Goal: Task Accomplishment & Management: Use online tool/utility

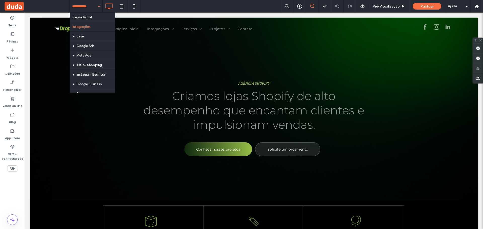
drag, startPoint x: 94, startPoint y: 5, endPoint x: 92, endPoint y: 11, distance: 6.4
click at [93, 5] on input at bounding box center [84, 6] width 25 height 13
click at [96, 8] on div "Página Inicial Integrações Base Google Ads Meta Ads TikTok Shopping Instagram B…" at bounding box center [86, 6] width 33 height 13
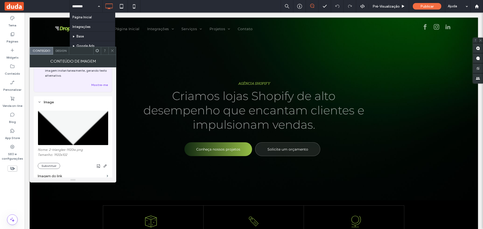
scroll to position [50, 0]
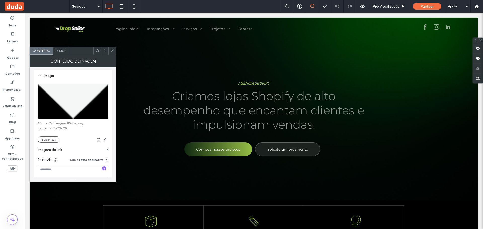
click at [112, 50] on icon at bounding box center [112, 51] width 4 height 4
click at [49, 138] on button "Substituir" at bounding box center [49, 139] width 22 height 6
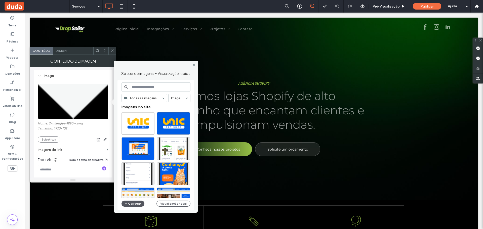
click at [131, 204] on button "Carregar" at bounding box center [132, 204] width 23 height 6
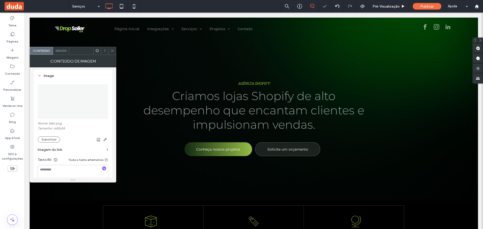
click at [112, 51] on use at bounding box center [112, 51] width 3 height 3
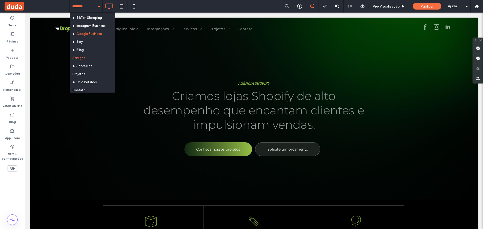
scroll to position [40, 0]
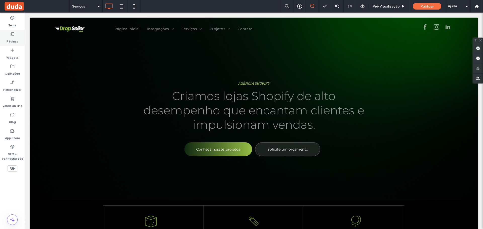
click at [13, 42] on label "Páginas" at bounding box center [13, 40] width 12 height 7
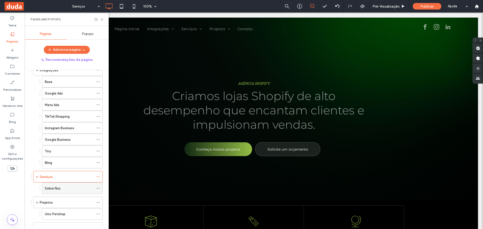
scroll to position [64, 0]
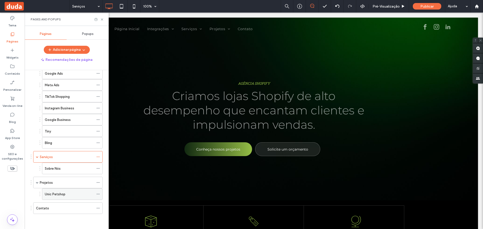
click at [98, 196] on span at bounding box center [98, 194] width 4 height 8
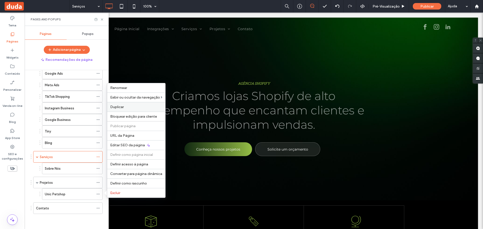
click at [115, 104] on div "Duplicar" at bounding box center [136, 107] width 58 height 10
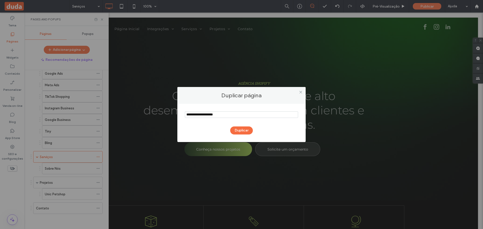
drag, startPoint x: 225, startPoint y: 116, endPoint x: 173, endPoint y: 116, distance: 52.8
click at [173, 117] on div "Duplicar página Duplicar" at bounding box center [241, 114] width 483 height 229
type input "**********"
click at [237, 133] on button "Duplicar" at bounding box center [241, 130] width 23 height 8
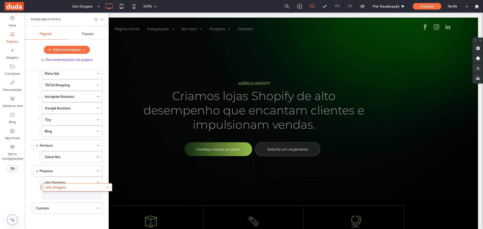
scroll to position [76, 0]
drag, startPoint x: 31, startPoint y: 208, endPoint x: 43, endPoint y: 190, distance: 22.2
click at [101, 19] on icon at bounding box center [102, 20] width 4 height 4
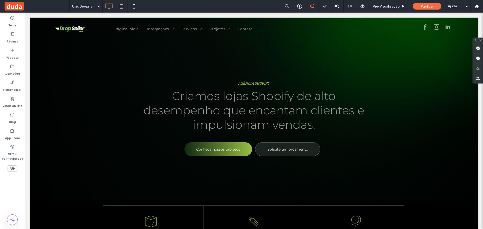
type input "**********"
type input "**"
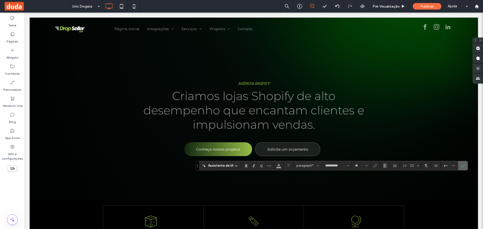
click at [463, 166] on icon "Confirmar" at bounding box center [462, 166] width 4 height 4
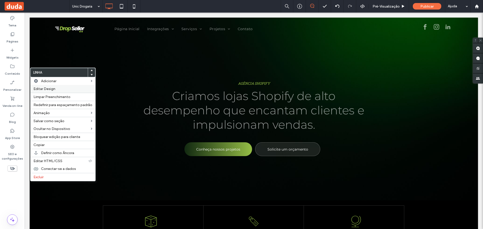
click at [46, 89] on span "Editar Design" at bounding box center [44, 89] width 22 height 4
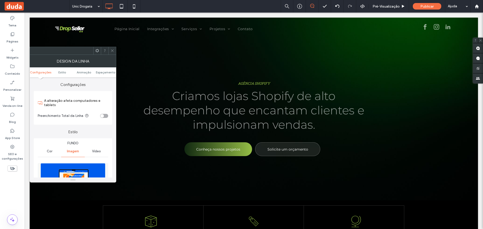
scroll to position [50, 0]
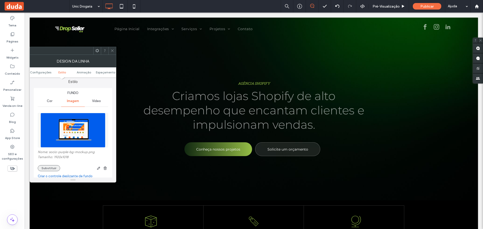
click at [46, 167] on button "Substituir" at bounding box center [49, 168] width 22 height 6
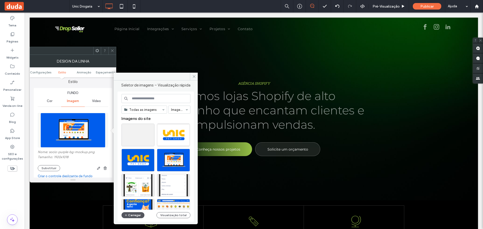
click at [133, 217] on button "Carregar" at bounding box center [132, 215] width 23 height 6
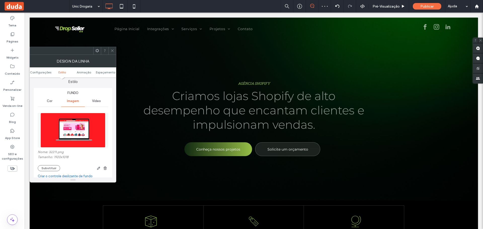
click at [109, 50] on div at bounding box center [112, 51] width 8 height 8
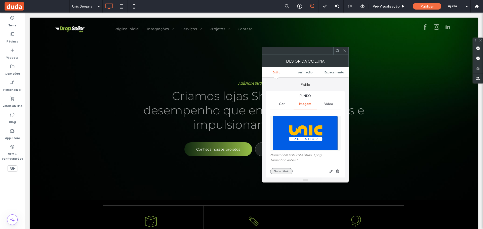
click at [277, 170] on button "Substituir" at bounding box center [281, 171] width 22 height 6
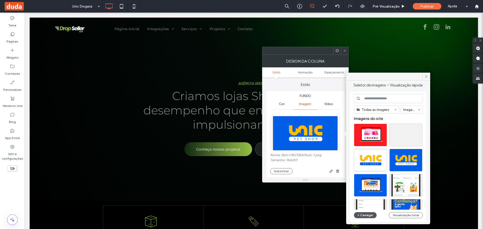
click at [364, 216] on button "Carregar" at bounding box center [365, 215] width 23 height 6
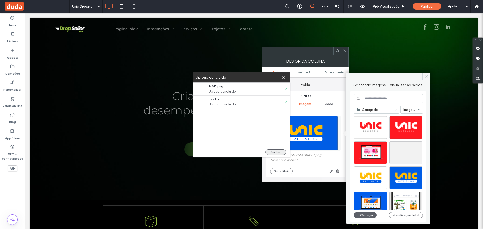
click at [275, 153] on button "Fechar" at bounding box center [275, 152] width 21 height 6
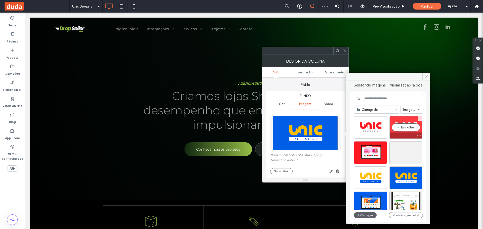
click at [408, 126] on div "Escolher" at bounding box center [405, 127] width 33 height 23
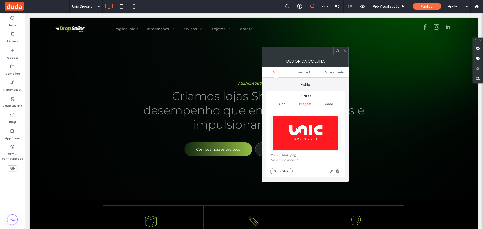
click at [347, 50] on div at bounding box center [345, 51] width 8 height 8
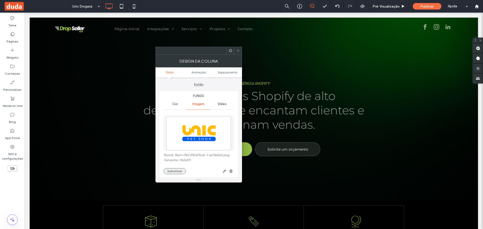
click at [171, 170] on button "Substituir" at bounding box center [174, 171] width 22 height 6
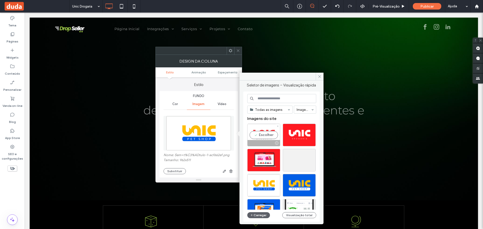
click at [256, 138] on div "Escolher" at bounding box center [263, 135] width 33 height 23
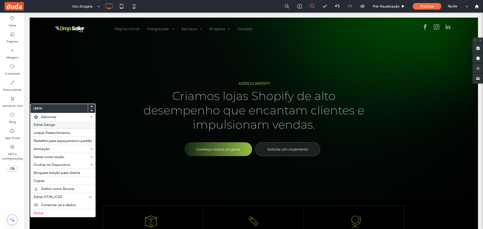
click at [43, 124] on span "Editar Design" at bounding box center [44, 125] width 22 height 4
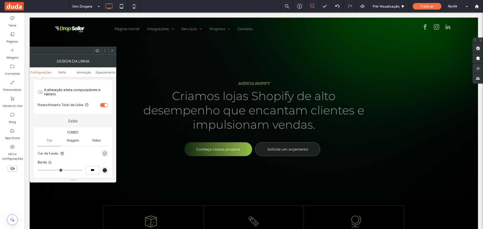
scroll to position [0, 0]
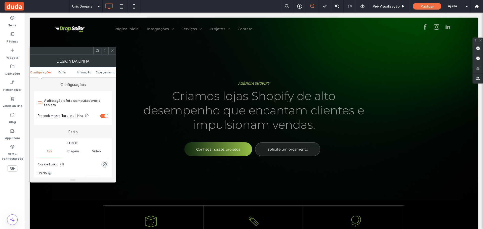
click at [68, 149] on div "Imagem" at bounding box center [72, 151] width 23 height 11
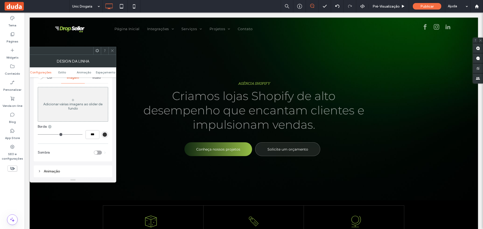
scroll to position [75, 0]
click at [107, 50] on div at bounding box center [105, 51] width 8 height 8
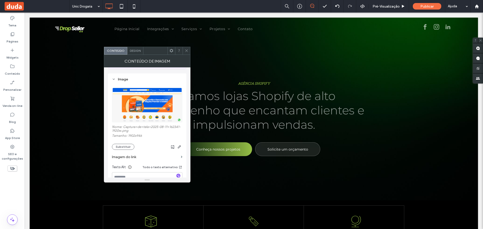
scroll to position [50, 0]
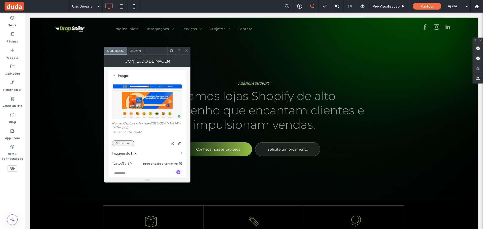
click at [124, 142] on button "Substituir" at bounding box center [123, 143] width 22 height 6
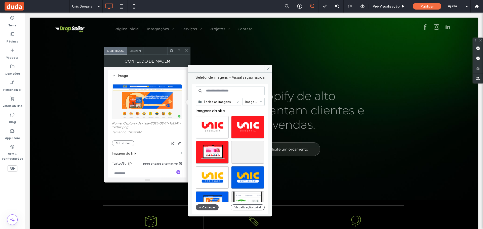
click at [203, 207] on button "Carregar" at bounding box center [207, 207] width 23 height 6
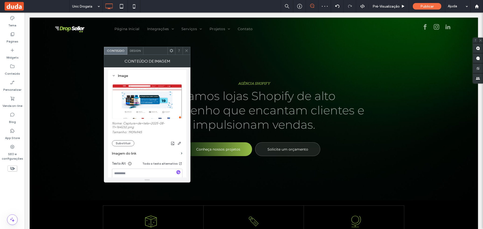
click at [186, 49] on icon at bounding box center [186, 51] width 4 height 4
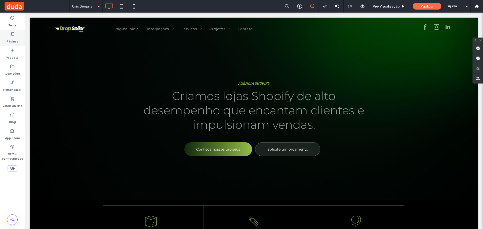
drag, startPoint x: 22, startPoint y: 29, endPoint x: 16, endPoint y: 38, distance: 10.9
click at [22, 29] on div "Tema" at bounding box center [12, 22] width 25 height 16
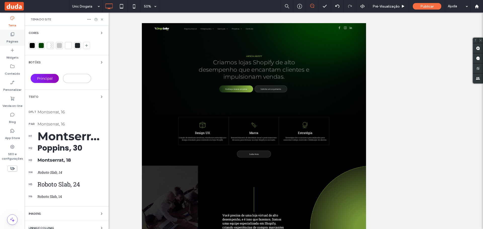
click at [15, 38] on label "Páginas" at bounding box center [13, 40] width 12 height 7
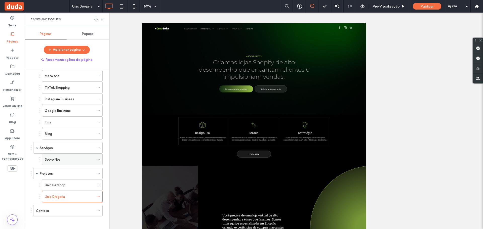
scroll to position [76, 0]
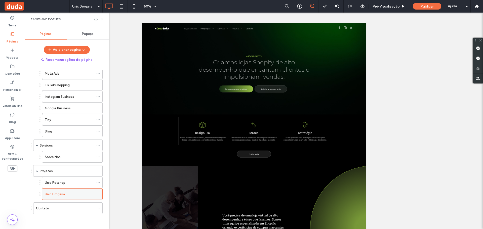
drag, startPoint x: 98, startPoint y: 192, endPoint x: 99, endPoint y: 195, distance: 3.7
click at [99, 195] on icon at bounding box center [98, 194] width 4 height 4
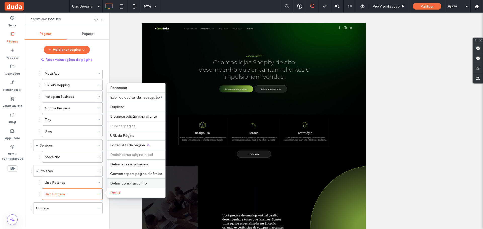
click at [110, 184] on span "Definir como rascunho" at bounding box center [128, 183] width 37 height 4
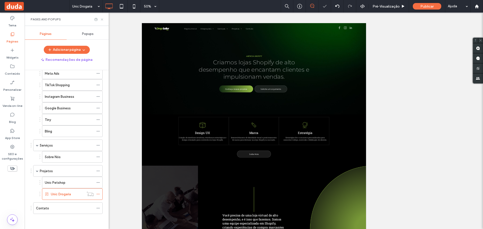
click at [101, 18] on icon at bounding box center [102, 20] width 4 height 4
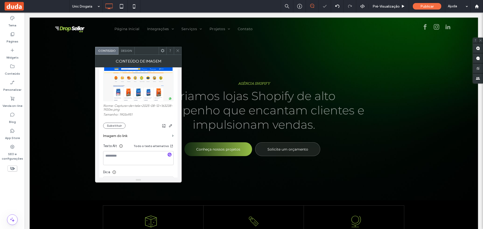
scroll to position [75, 0]
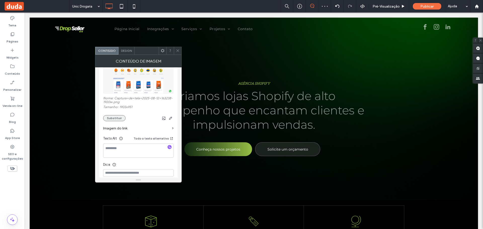
click at [105, 119] on button "Substituir" at bounding box center [114, 118] width 22 height 6
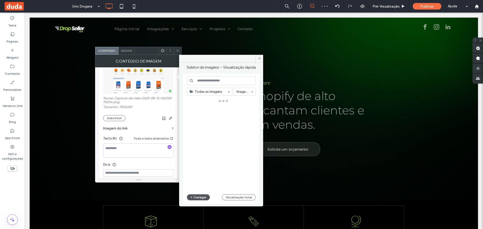
click at [196, 196] on button "Carregar" at bounding box center [198, 197] width 23 height 6
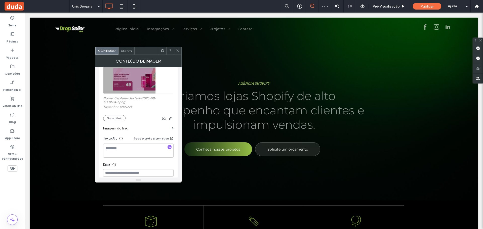
click at [176, 52] on icon at bounding box center [178, 51] width 4 height 4
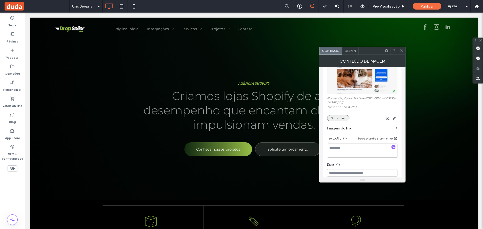
click at [337, 118] on button "Substituir" at bounding box center [338, 118] width 22 height 6
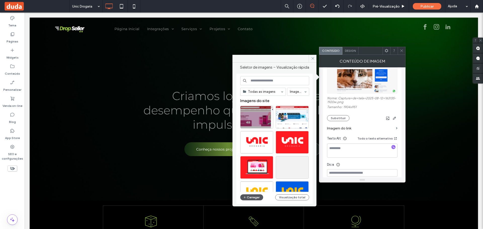
click at [249, 196] on button "Carregar" at bounding box center [251, 197] width 23 height 6
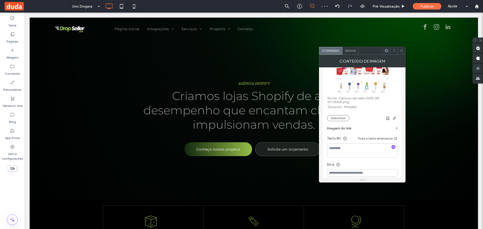
click at [400, 49] on icon at bounding box center [401, 51] width 4 height 4
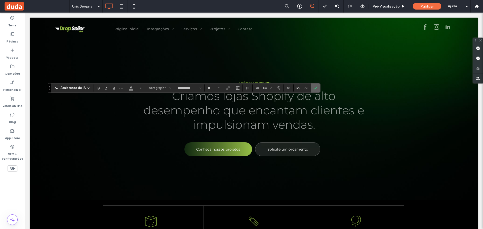
click at [316, 88] on icon "Confirmar" at bounding box center [315, 88] width 4 height 4
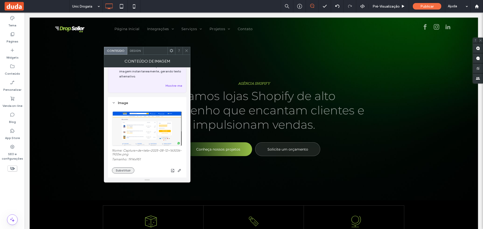
scroll to position [50, 0]
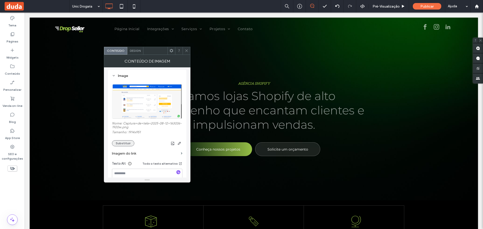
click at [126, 144] on button "Substituir" at bounding box center [123, 143] width 22 height 6
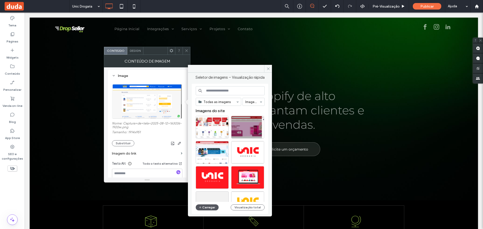
click at [206, 207] on button "Carregar" at bounding box center [207, 207] width 23 height 6
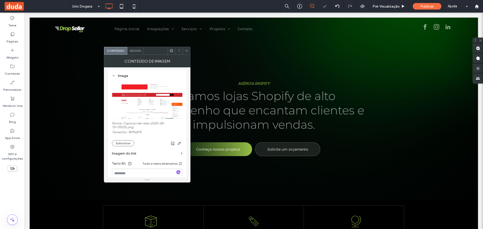
click at [187, 52] on icon at bounding box center [186, 51] width 4 height 4
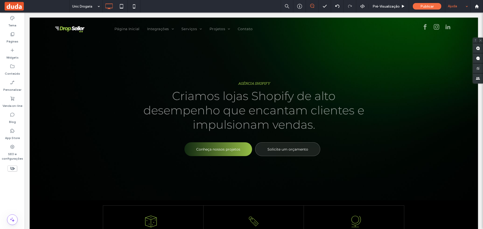
type input "**********"
type input "**"
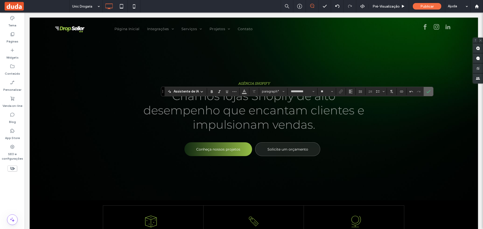
click at [426, 90] on icon "Confirmar" at bounding box center [428, 91] width 4 height 4
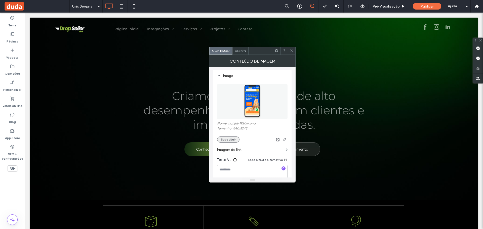
click at [222, 138] on button "Substituir" at bounding box center [228, 139] width 22 height 6
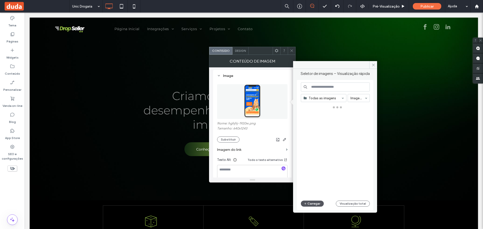
click at [312, 203] on button "Carregar" at bounding box center [312, 204] width 23 height 6
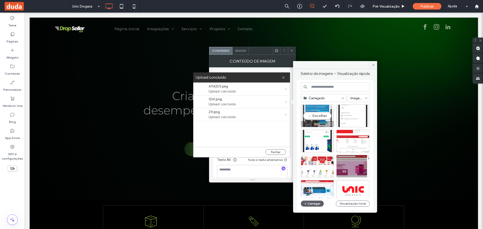
click at [316, 115] on div "Escolher" at bounding box center [317, 116] width 33 height 23
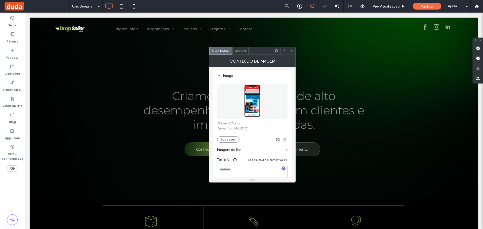
click at [290, 50] on icon at bounding box center [292, 51] width 4 height 4
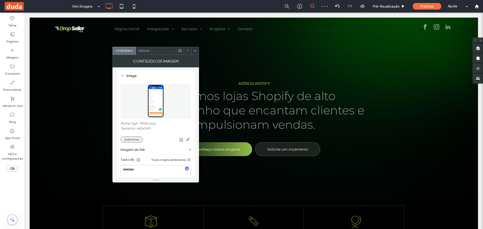
click at [126, 138] on button "Substituir" at bounding box center [131, 139] width 22 height 6
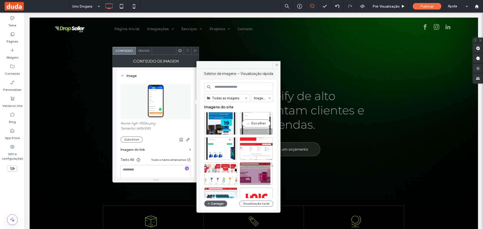
click at [247, 126] on div "Escolher" at bounding box center [256, 123] width 33 height 23
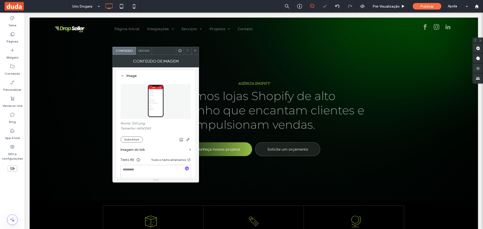
click at [193, 47] on span at bounding box center [195, 51] width 4 height 8
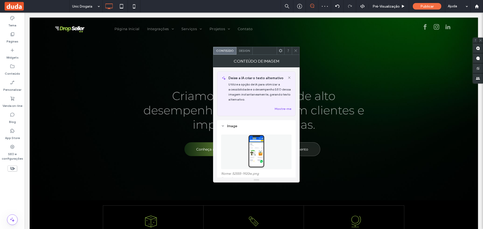
scroll to position [25, 0]
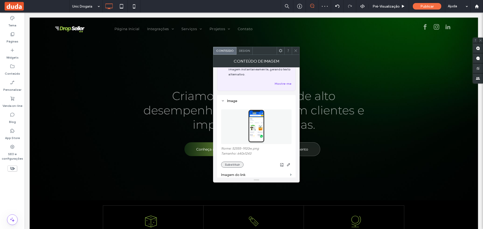
click at [233, 165] on button "Substituir" at bounding box center [232, 165] width 22 height 6
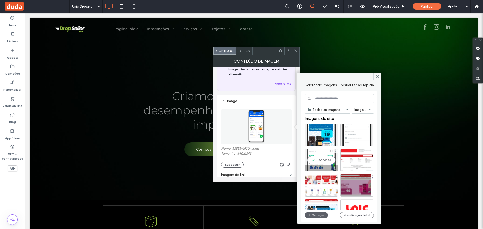
click at [320, 158] on div "Escolher" at bounding box center [321, 160] width 33 height 23
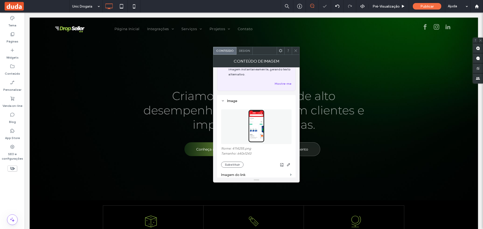
click at [293, 52] on div at bounding box center [296, 51] width 8 height 8
